Goal: Information Seeking & Learning: Compare options

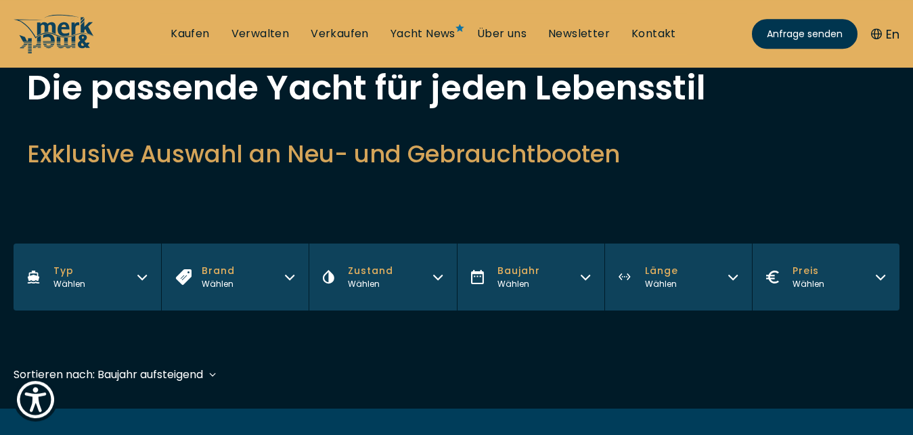
scroll to position [122, 0]
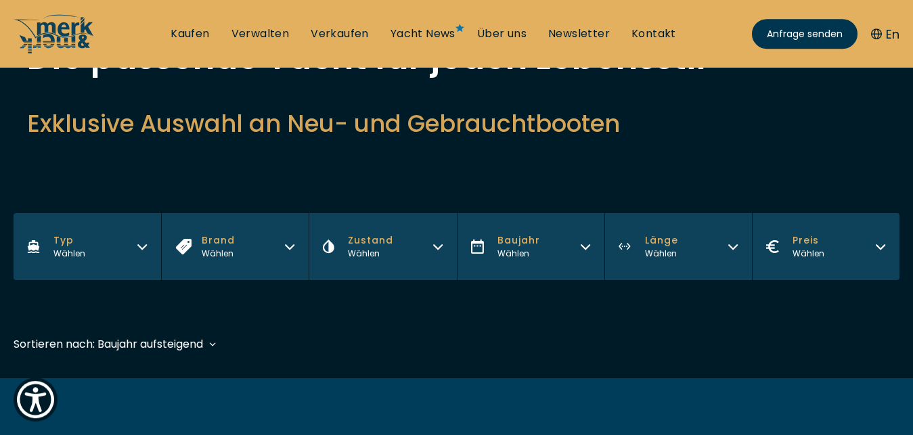
click at [109, 251] on button "Typ Wählen" at bounding box center [88, 246] width 148 height 67
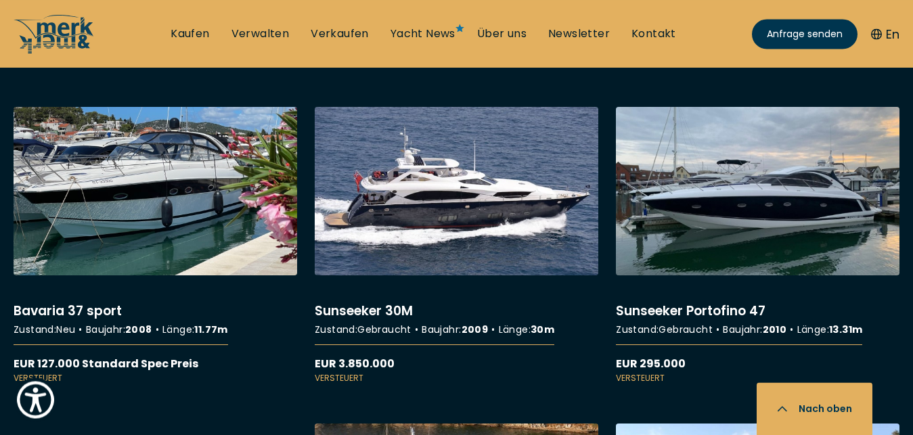
scroll to position [2525, 0]
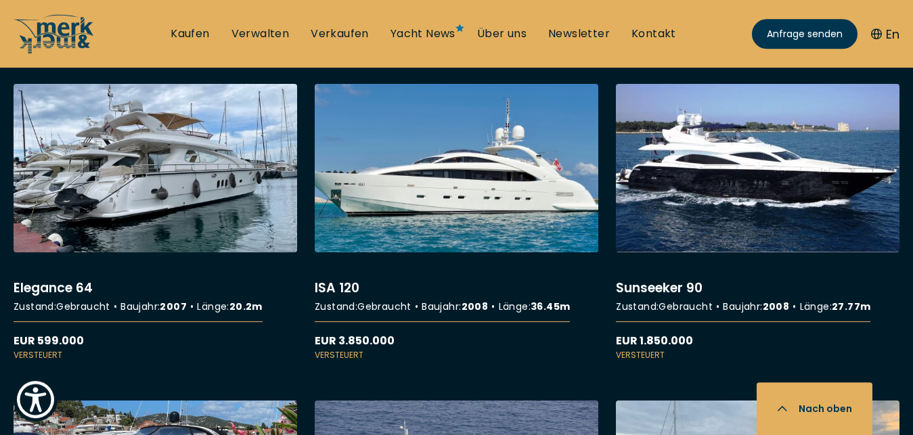
click at [525, 197] on link "More details about ISA 120" at bounding box center [457, 222] width 284 height 277
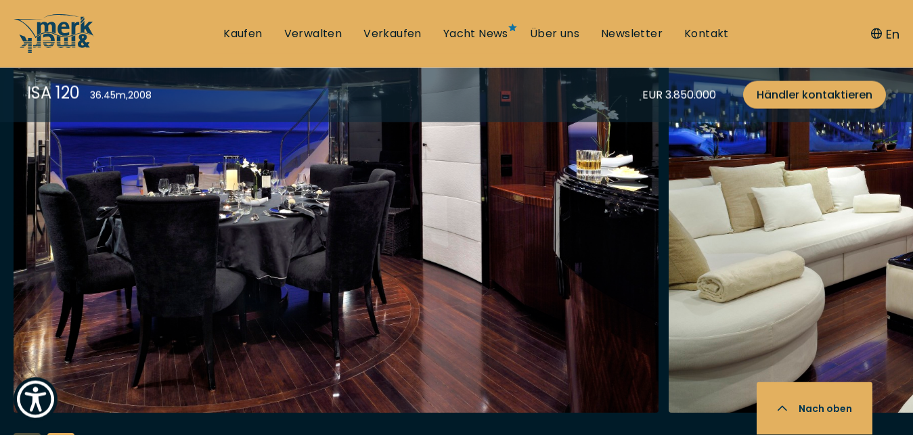
scroll to position [2405, 0]
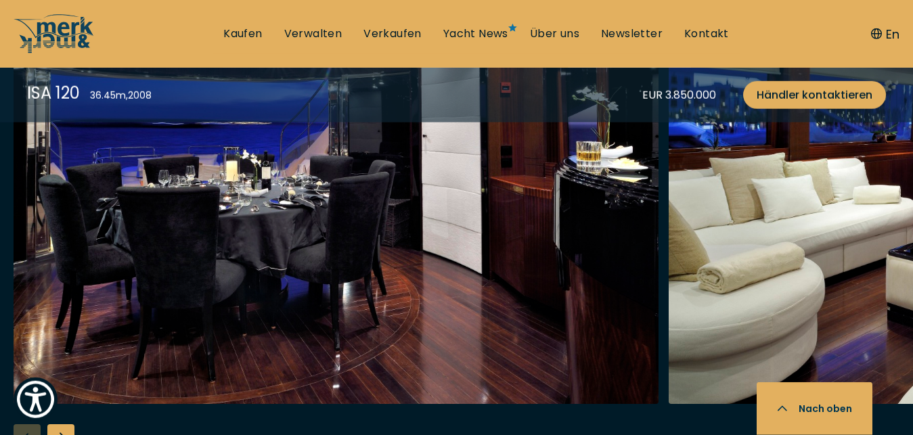
drag, startPoint x: 2, startPoint y: 5, endPoint x: 9, endPoint y: -11, distance: 17.9
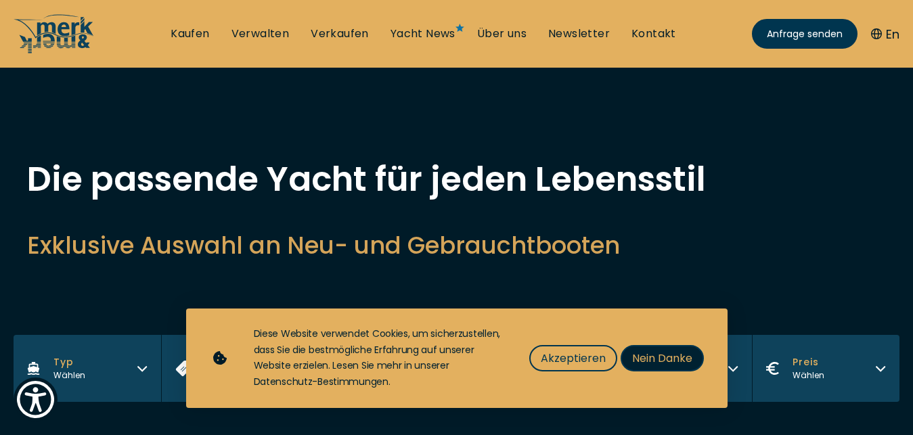
click at [657, 357] on span "Nein Danke" at bounding box center [662, 358] width 60 height 17
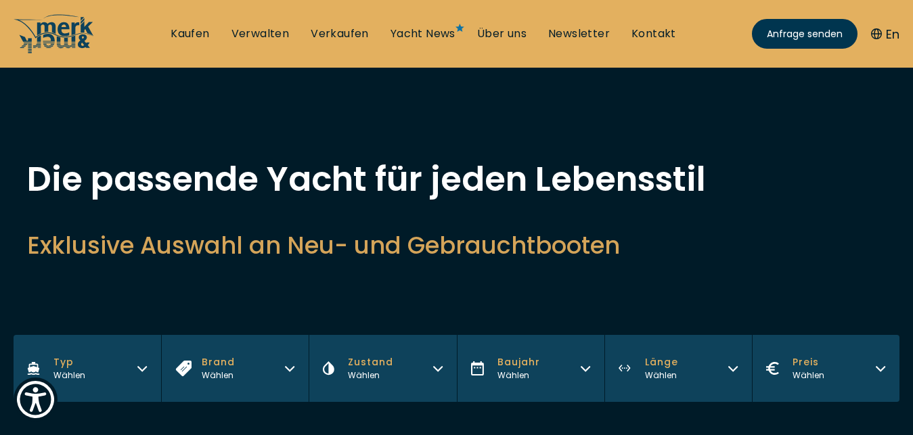
click at [780, 354] on button "Preis Wählen" at bounding box center [826, 368] width 148 height 67
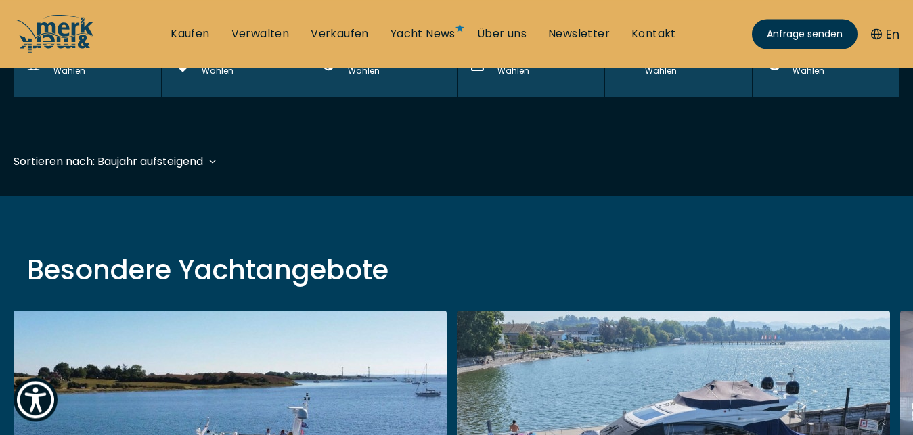
scroll to position [274, 0]
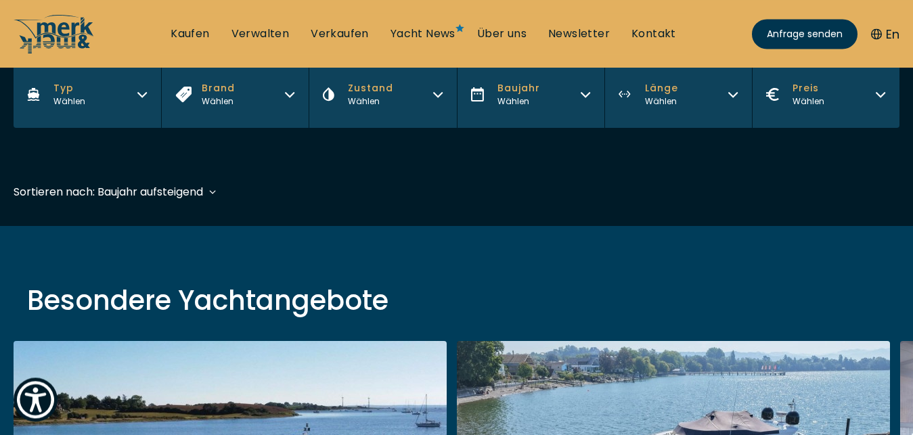
click at [858, 82] on button "Preis Wählen" at bounding box center [826, 94] width 148 height 67
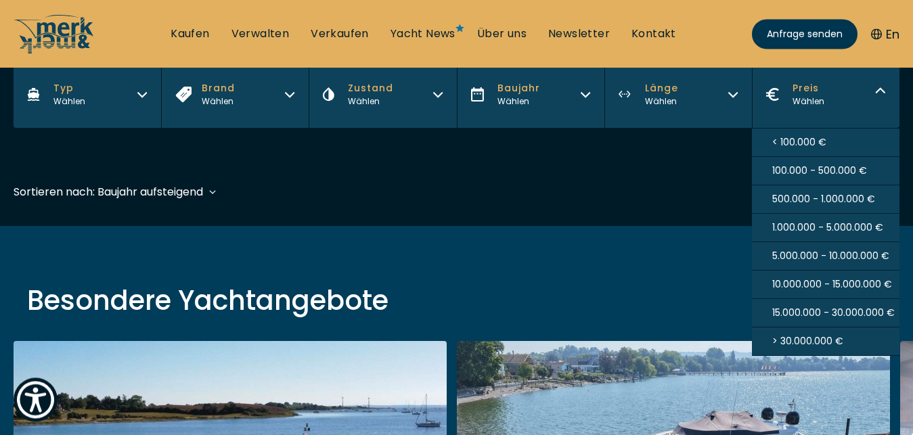
scroll to position [17, 0]
click at [830, 334] on span "> 30.000.000 €" at bounding box center [807, 341] width 71 height 14
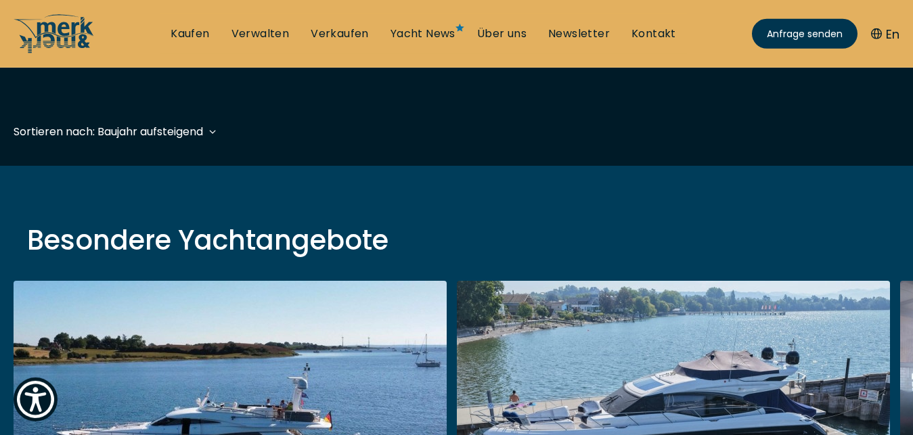
scroll to position [335, 0]
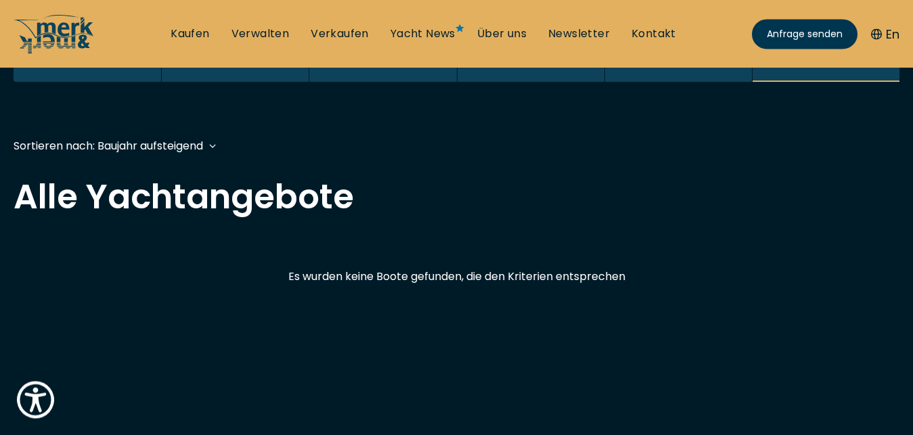
scroll to position [269, 0]
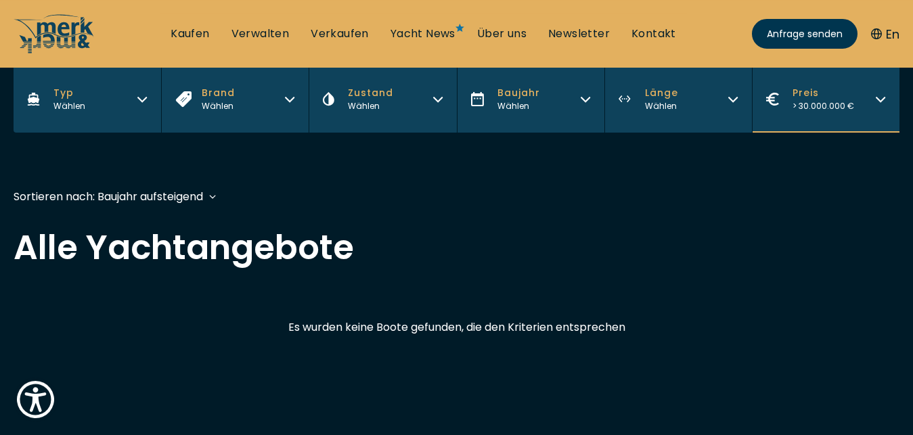
click at [836, 139] on div "Filters Typ Wählen Brand Wählen Zustand Wählen Baujahr Wählen Länge Wählen Prei…" at bounding box center [457, 120] width 886 height 109
click at [836, 114] on button "Preis > 30.000.000 €" at bounding box center [826, 99] width 148 height 67
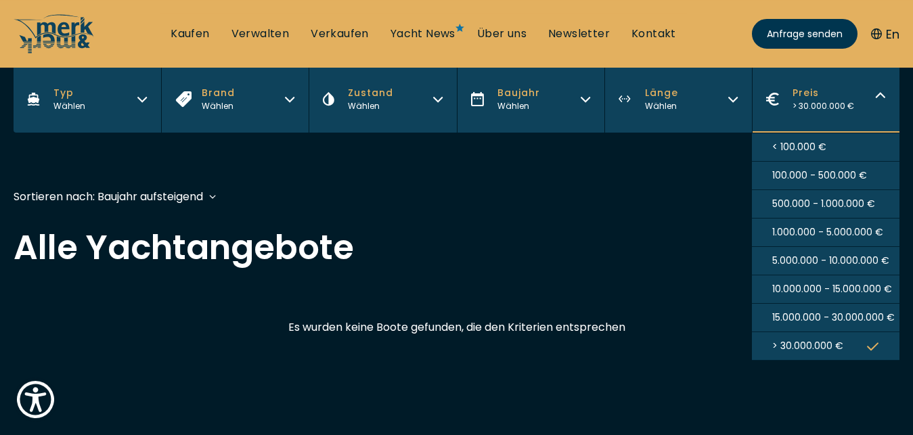
click at [821, 321] on span "15.000.000 - 30.000.000 €" at bounding box center [833, 318] width 123 height 14
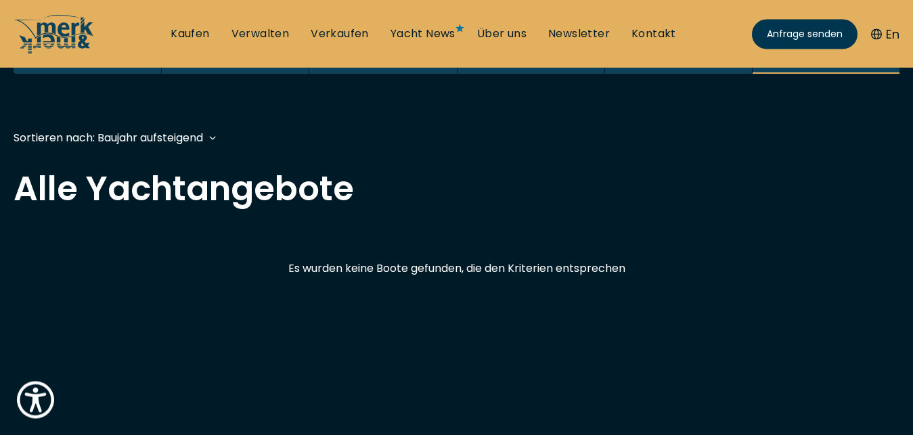
scroll to position [333, 0]
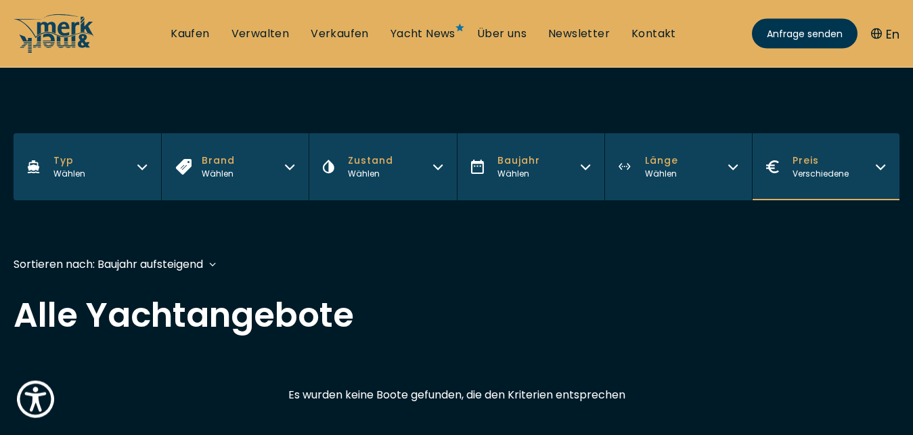
scroll to position [198, 0]
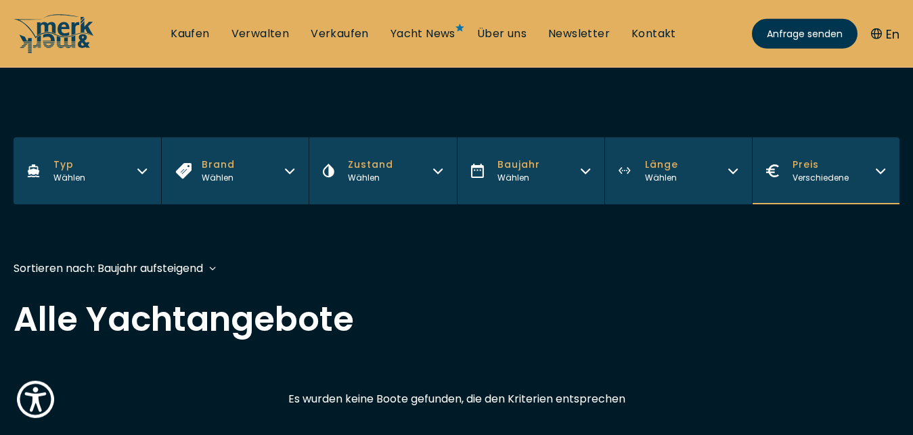
click at [858, 186] on button "Preis Verschiedene" at bounding box center [826, 170] width 148 height 67
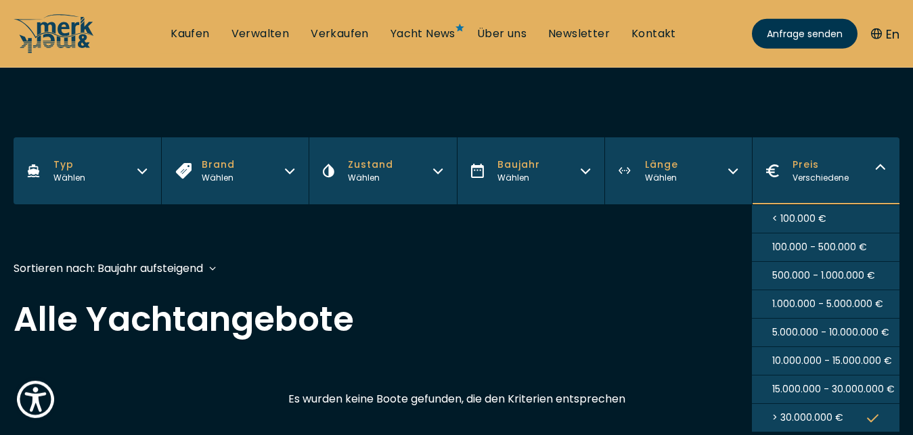
click at [821, 359] on span "10.000.000 - 15.000.000 €" at bounding box center [832, 361] width 120 height 14
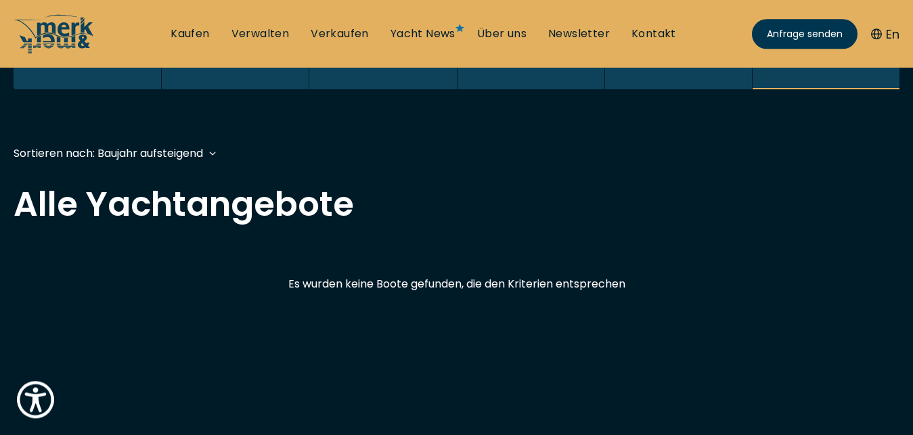
scroll to position [330, 0]
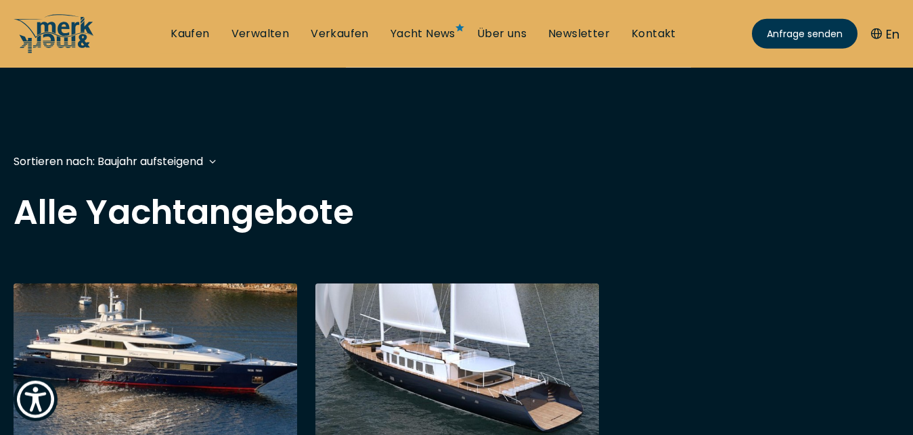
scroll to position [263, 0]
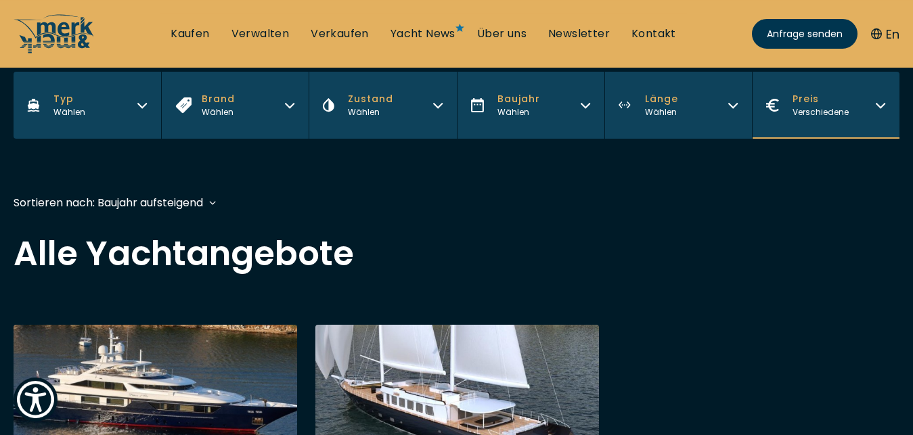
click at [851, 133] on button "Preis Verschiedene" at bounding box center [826, 105] width 148 height 67
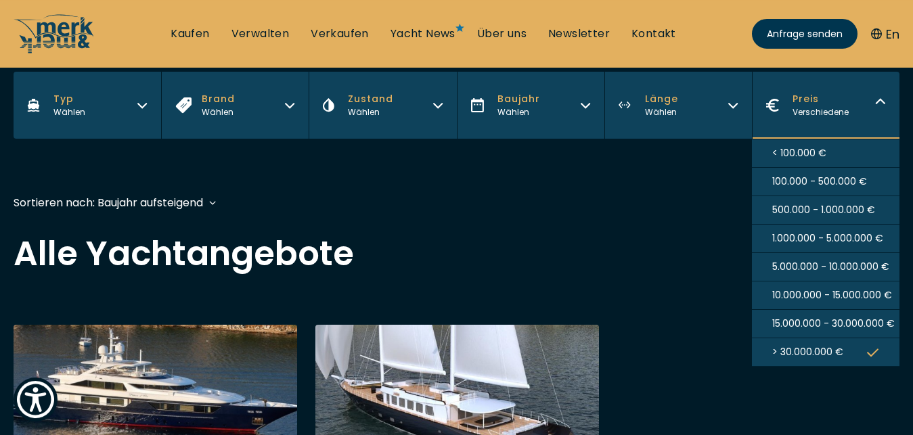
click at [826, 269] on span "5.000.000 - 10.000.000 €" at bounding box center [830, 267] width 117 height 14
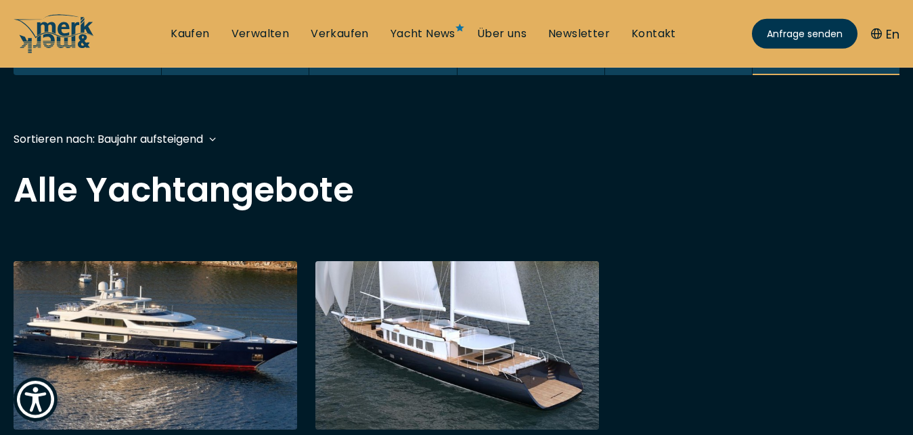
scroll to position [333, 0]
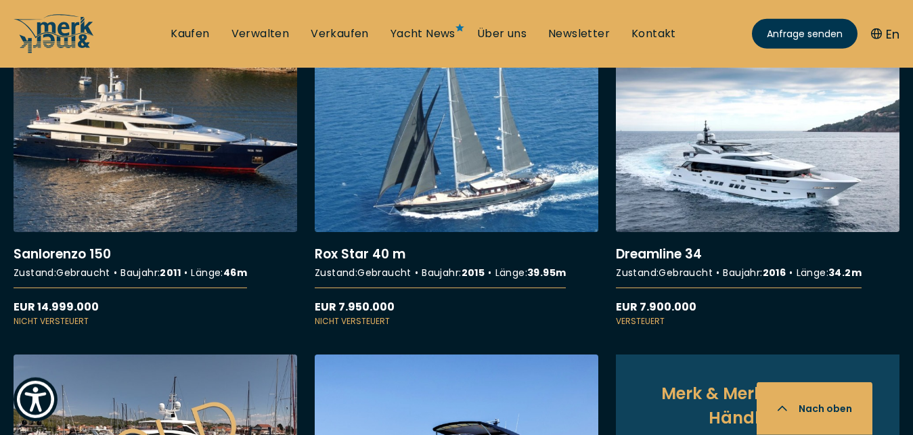
scroll to position [452, 0]
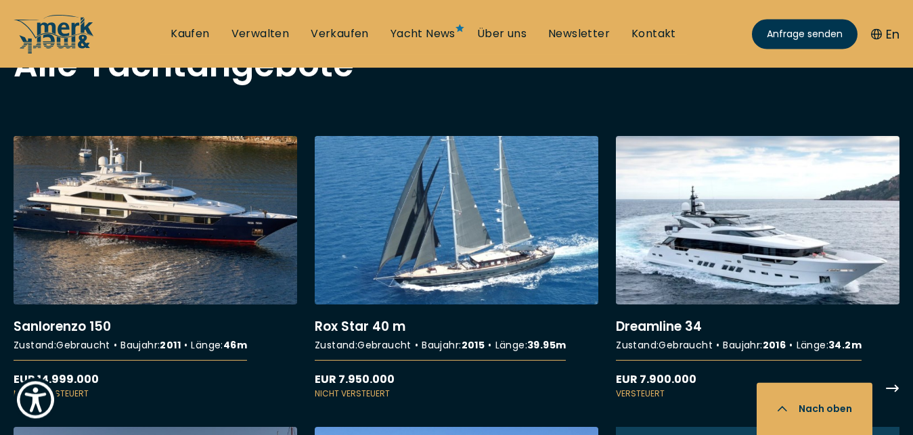
click at [816, 171] on link "More details about Dreamline 34" at bounding box center [758, 268] width 284 height 264
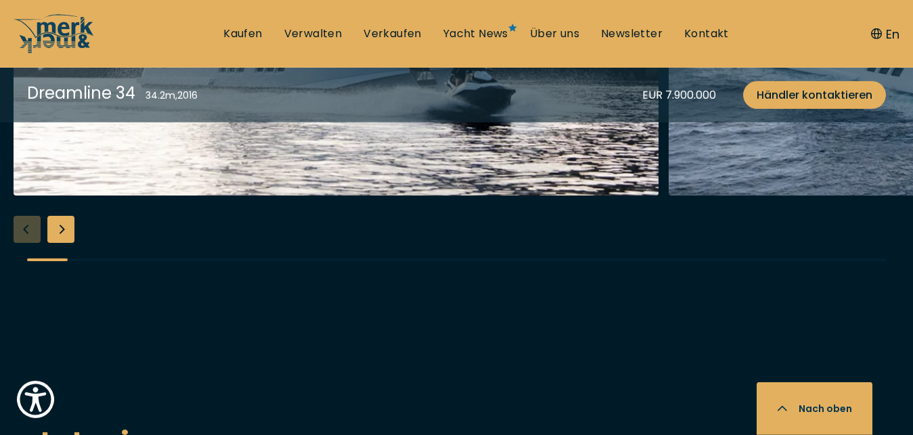
scroll to position [1566, 0]
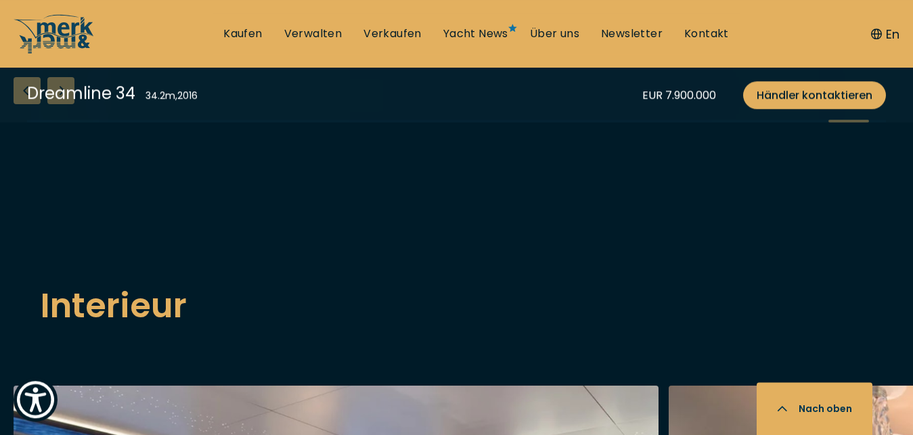
scroll to position [1670, 0]
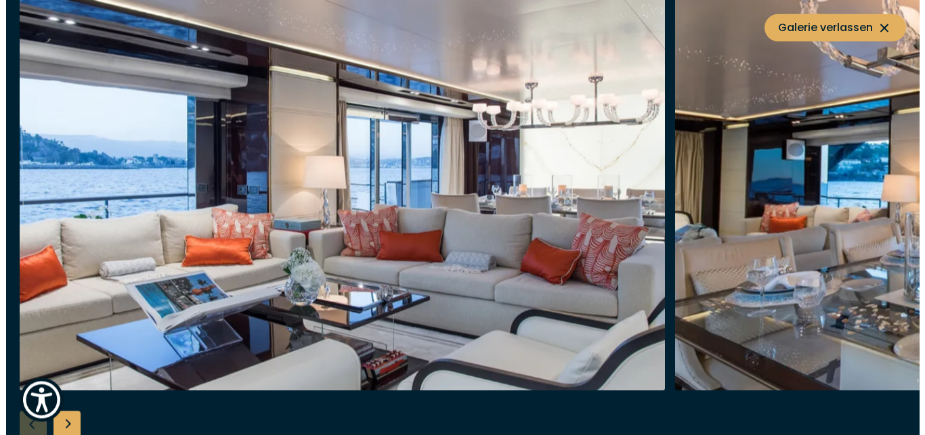
scroll to position [2315, 0]
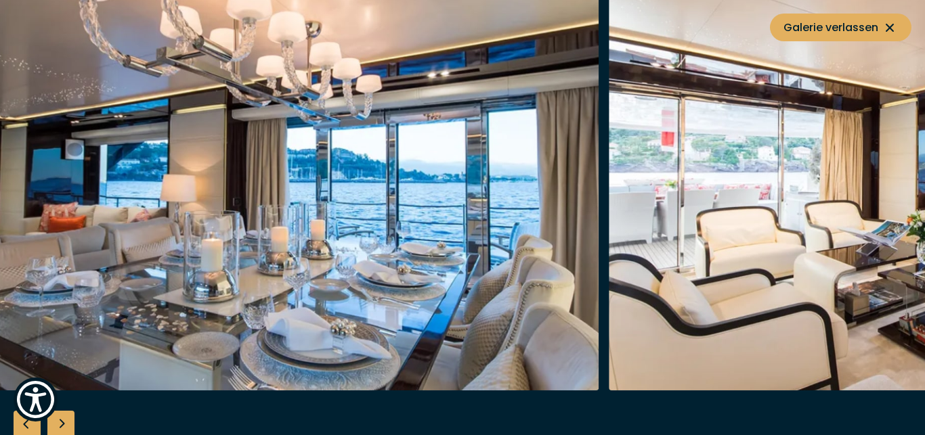
click at [50, 103] on img "button" at bounding box center [276, 173] width 645 height 433
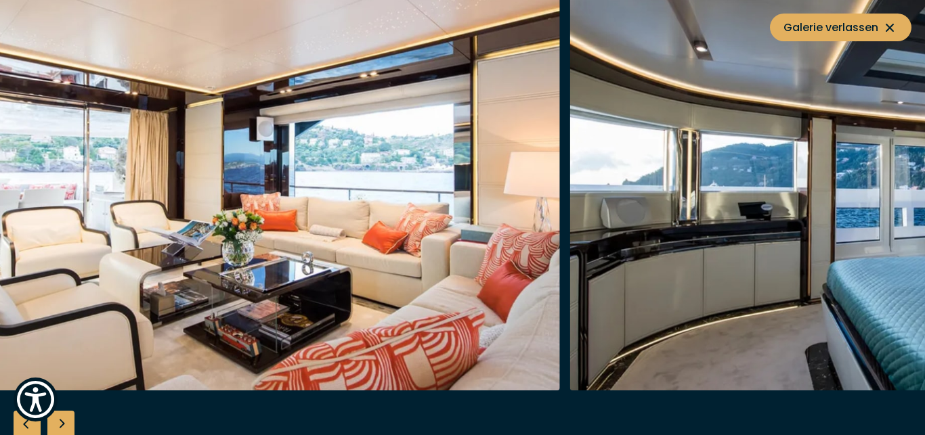
click at [146, 183] on img "button" at bounding box center [237, 173] width 645 height 433
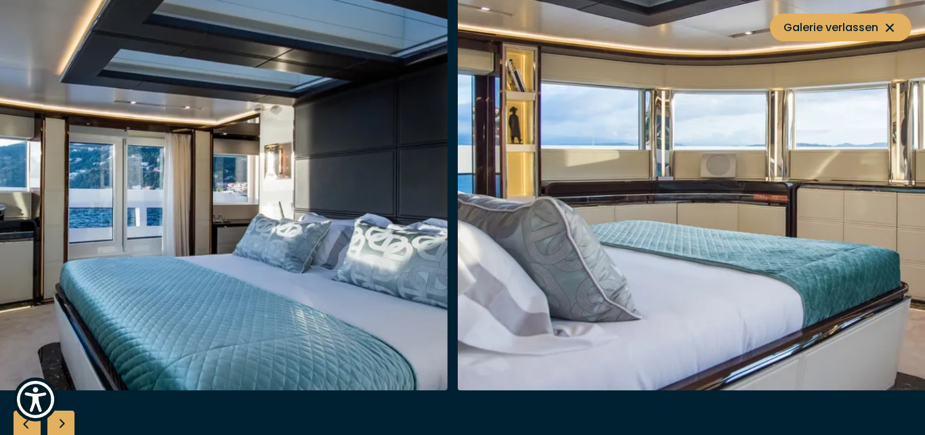
click at [301, 241] on img "button" at bounding box center [125, 173] width 645 height 433
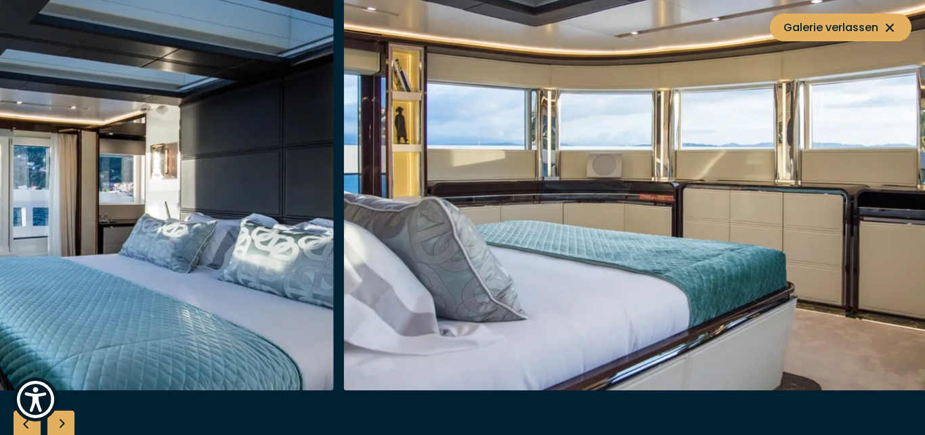
click at [344, 206] on img "button" at bounding box center [666, 173] width 645 height 433
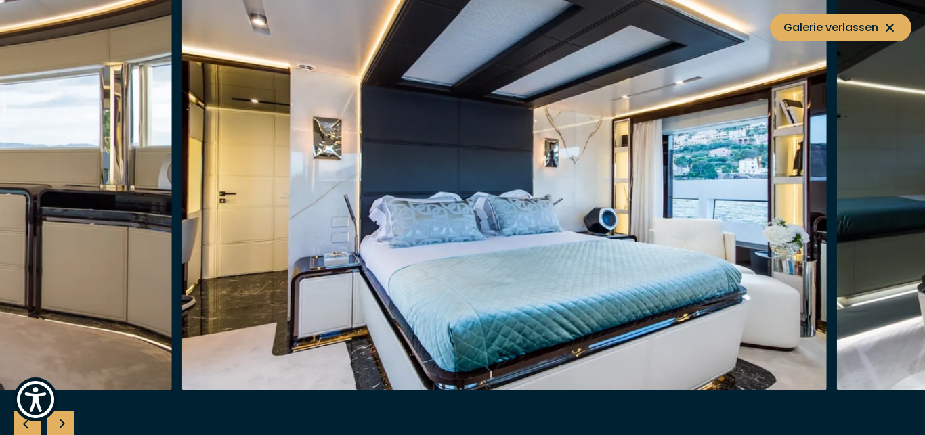
click at [344, 225] on img "button" at bounding box center [503, 173] width 645 height 433
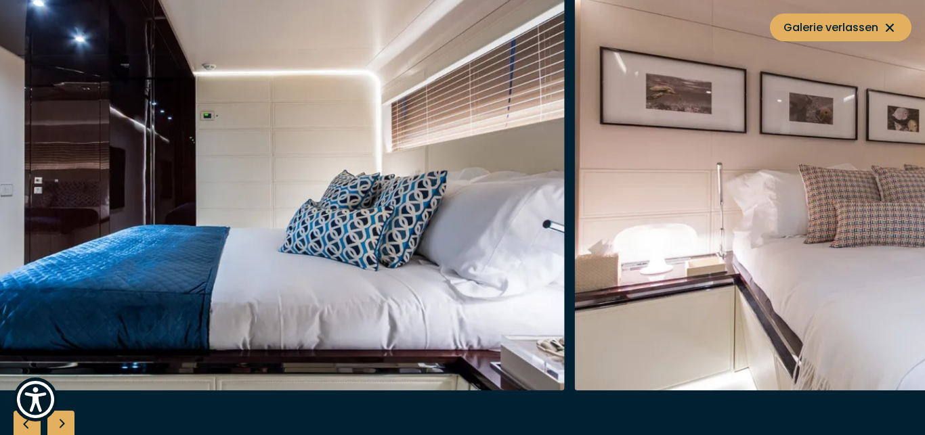
click at [575, 220] on img "button" at bounding box center [897, 173] width 645 height 433
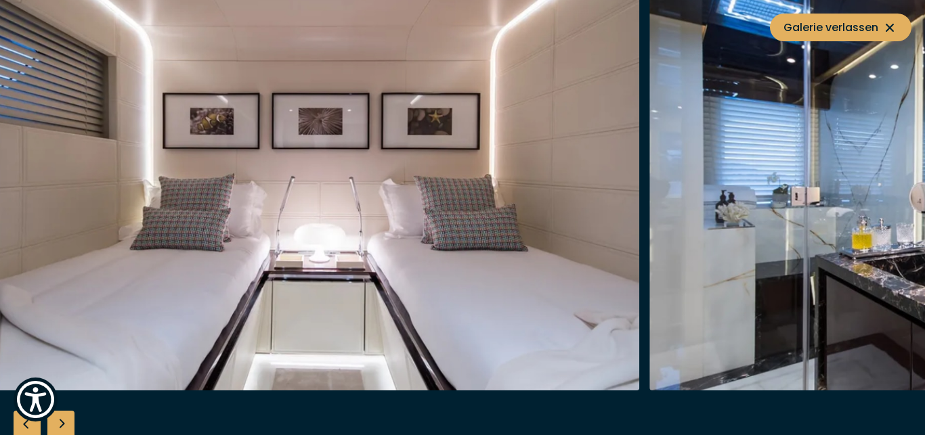
click at [110, 99] on img "button" at bounding box center [317, 173] width 645 height 433
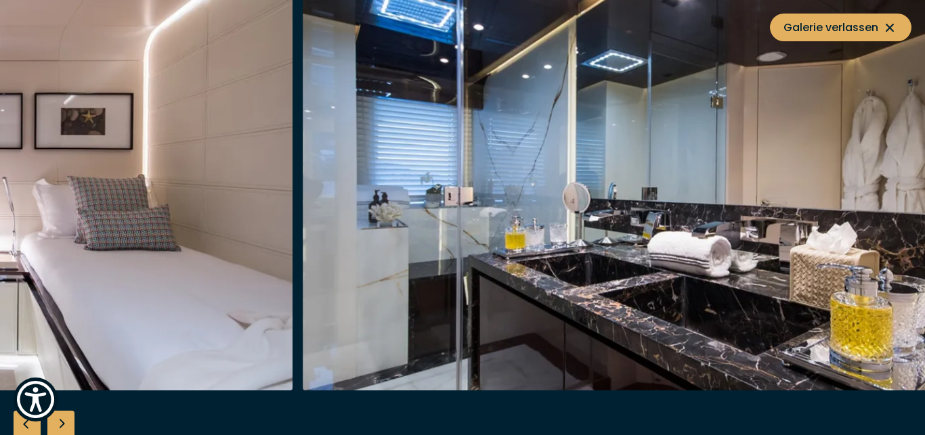
click at [303, 175] on img "button" at bounding box center [625, 173] width 645 height 433
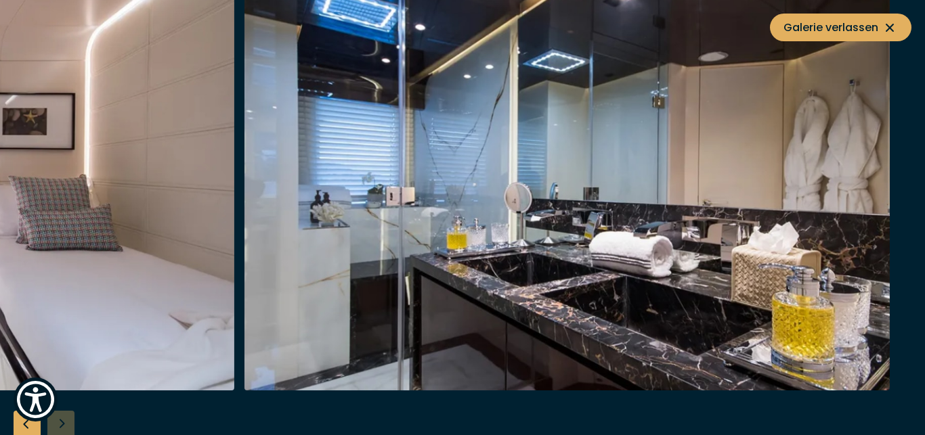
click at [912, 382] on div at bounding box center [462, 217] width 925 height 521
